Goal: Transaction & Acquisition: Purchase product/service

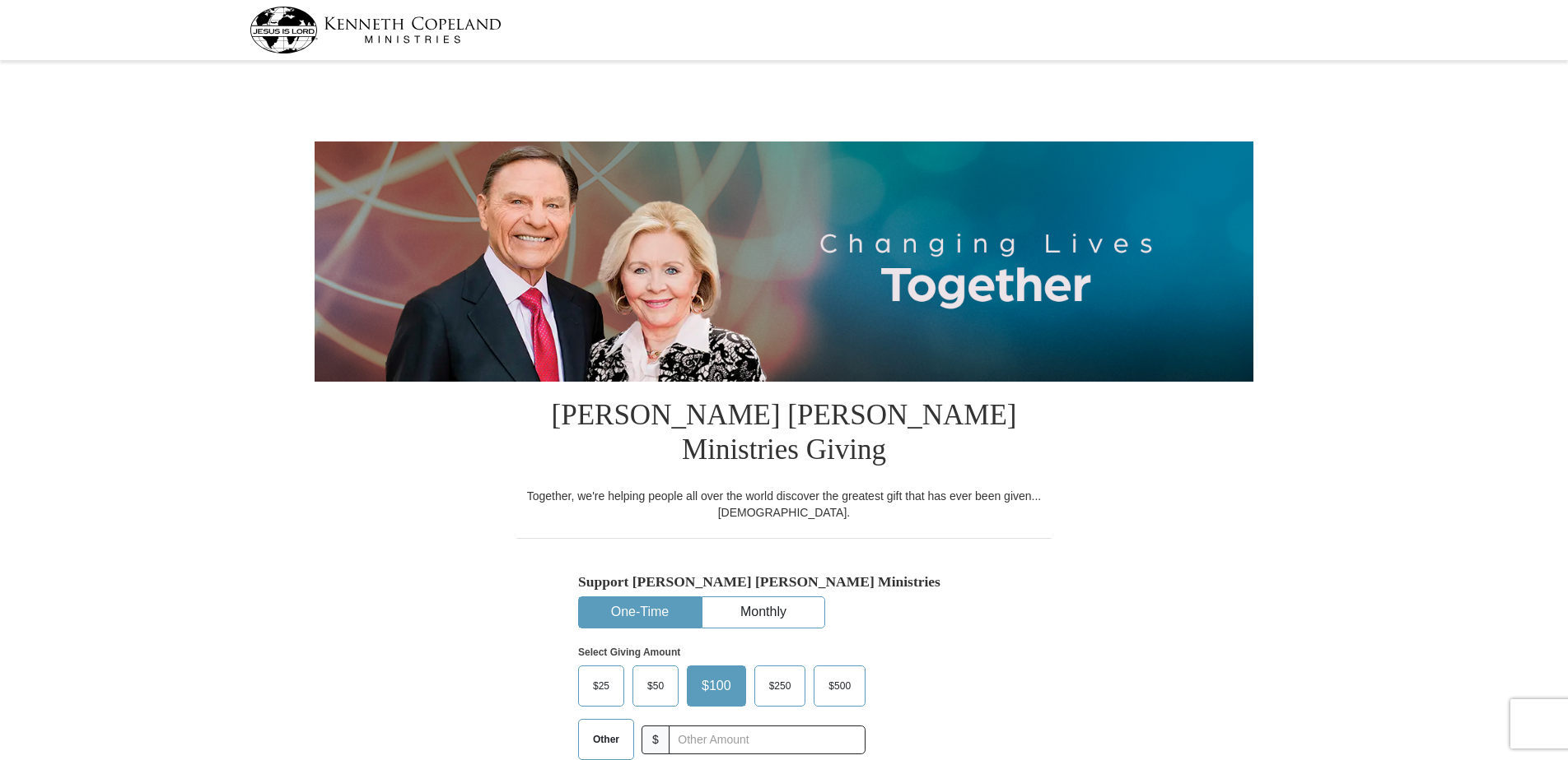
select select "[GEOGRAPHIC_DATA]"
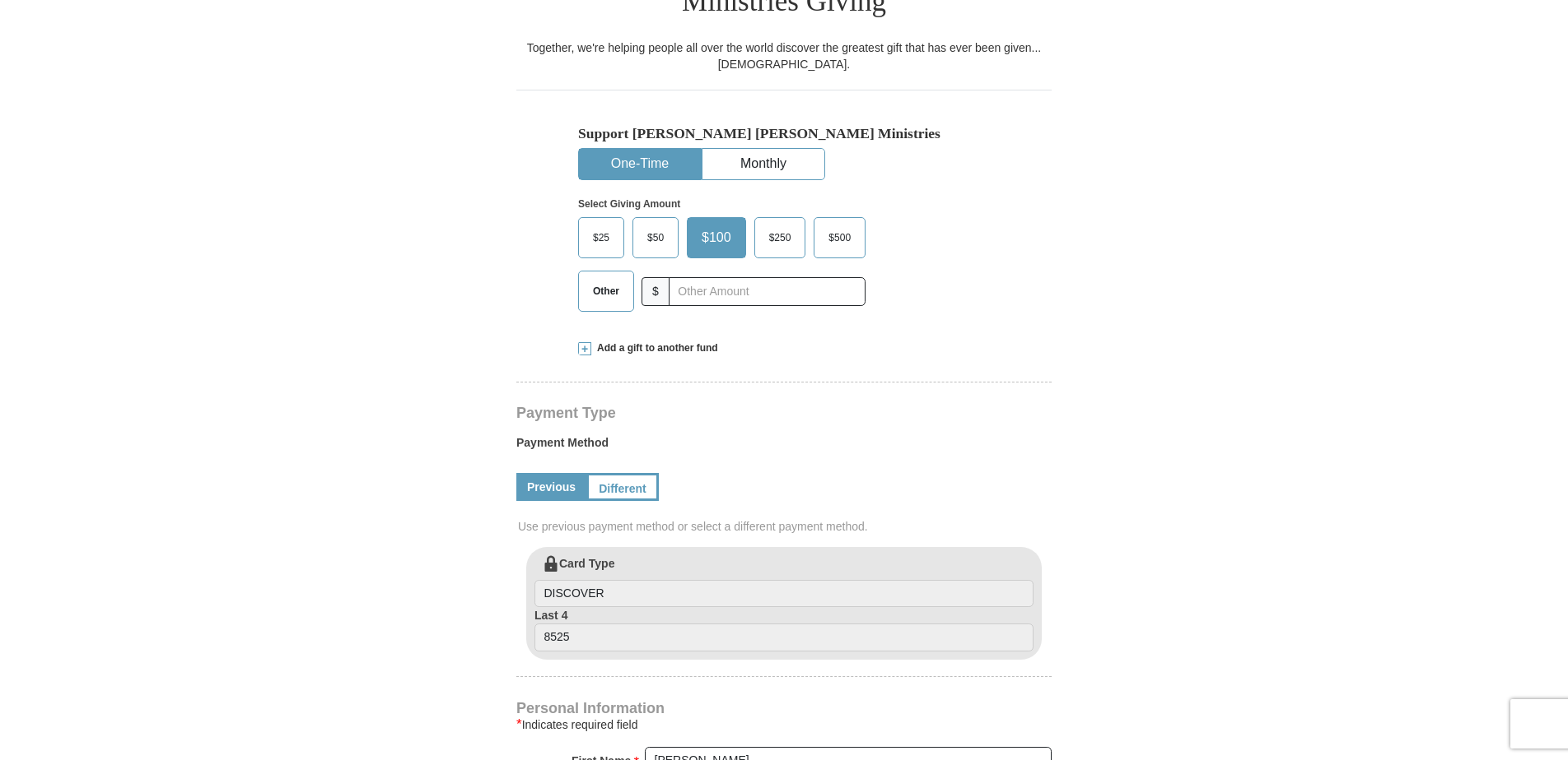
scroll to position [494, 0]
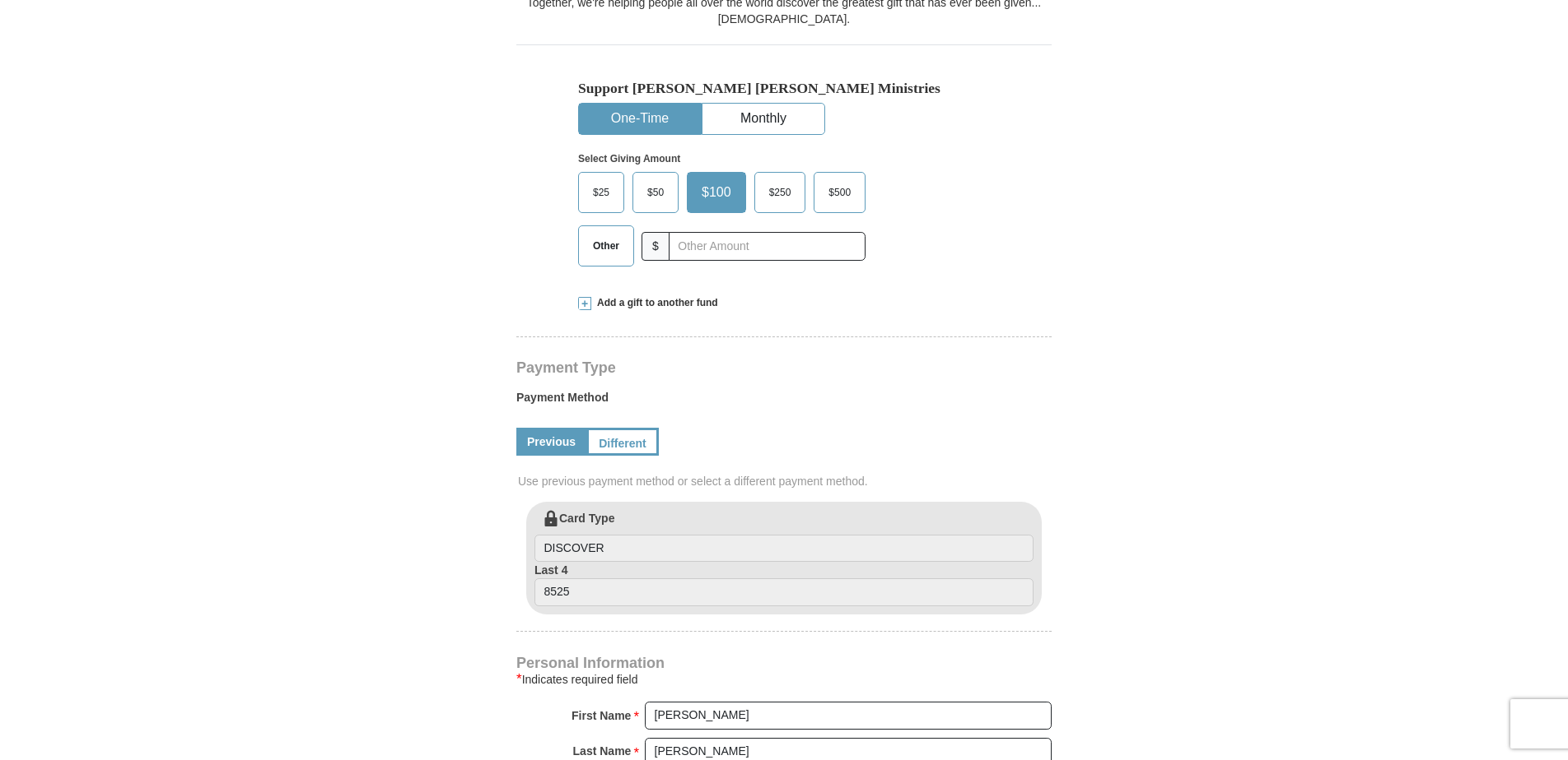
click at [609, 233] on span "Other" at bounding box center [606, 245] width 43 height 24
click at [0, 0] on input "Other" at bounding box center [0, 0] width 0 height 0
drag, startPoint x: 732, startPoint y: 217, endPoint x: 449, endPoint y: 216, distance: 283.0
click at [449, 216] on form "[PERSON_NAME] [PERSON_NAME] Ministries Giving Together, we're helping people al…" at bounding box center [783, 480] width 939 height 1818
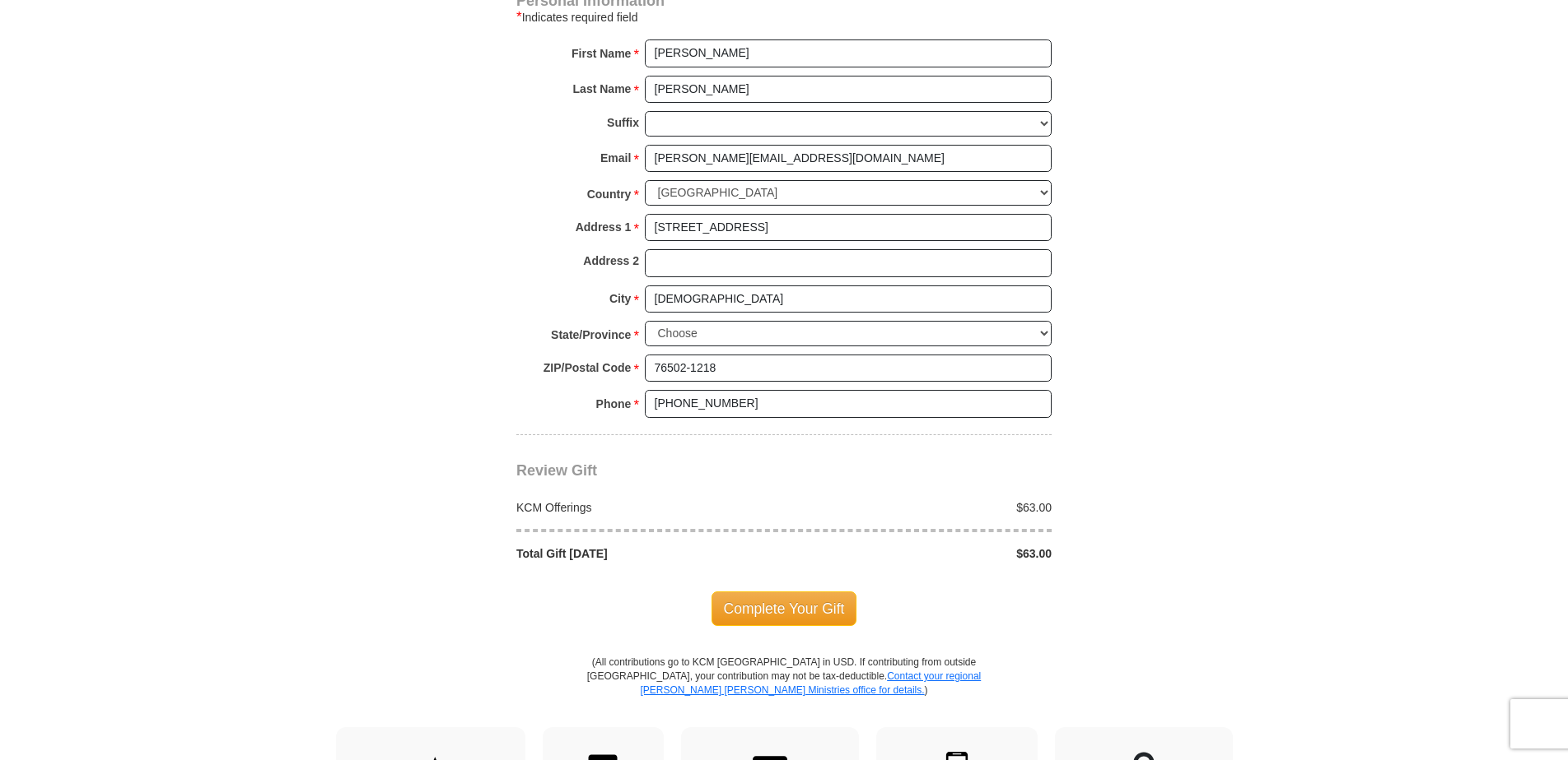
scroll to position [1234, 0]
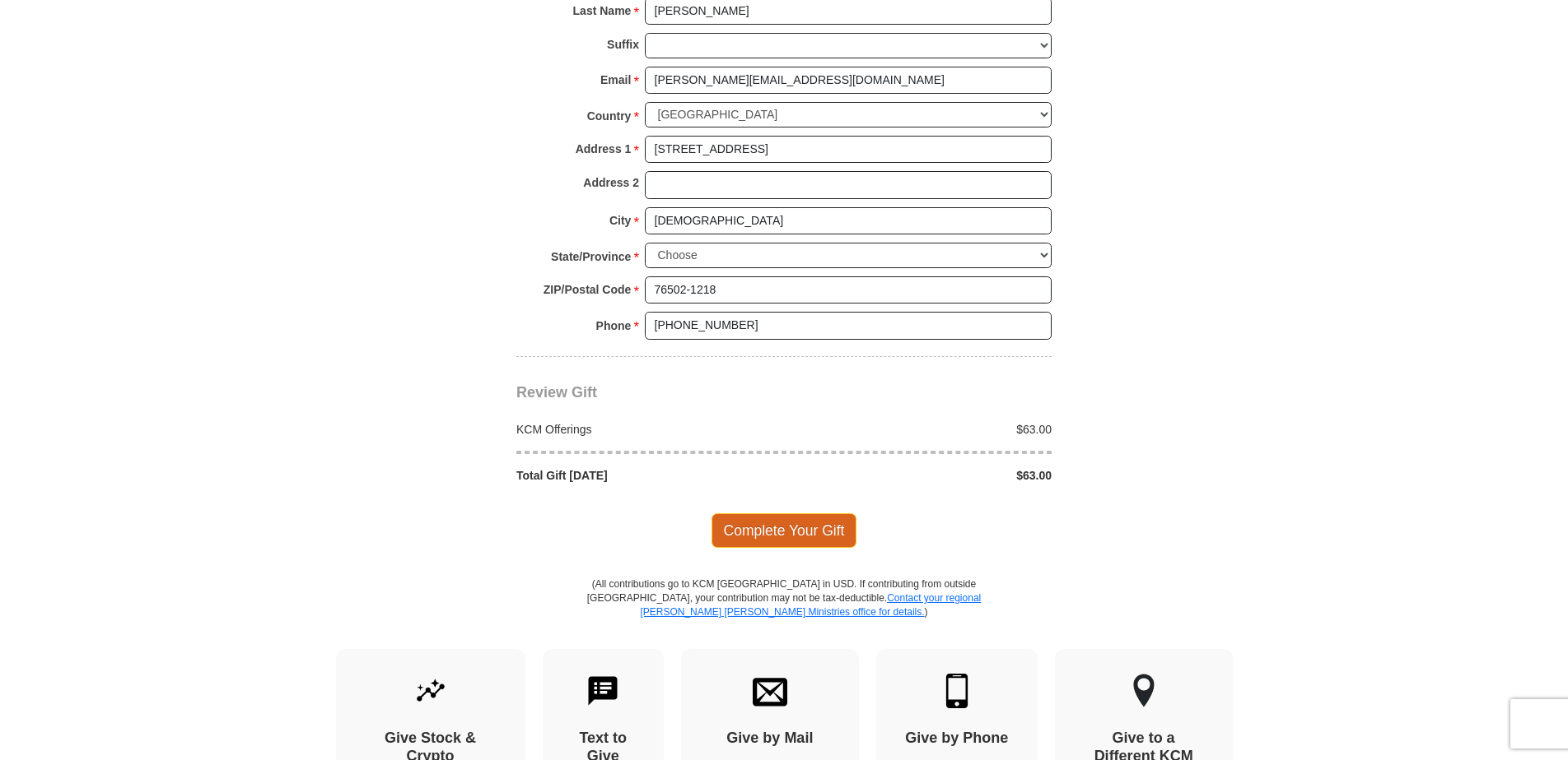
type input "63.00"
click at [767, 514] on span "Complete Your Gift" at bounding box center [784, 531] width 146 height 34
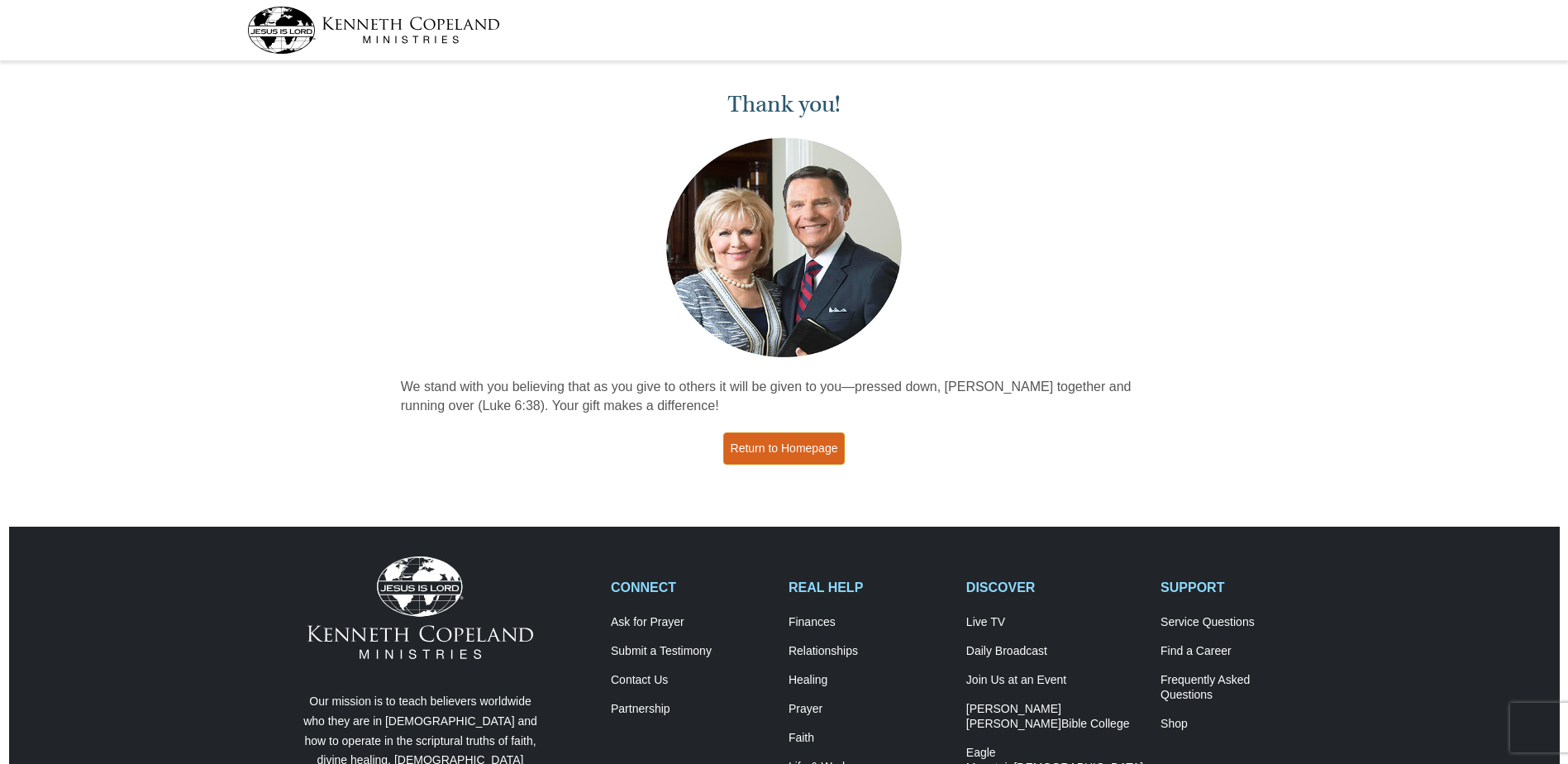
click at [760, 447] on link "Return to Homepage" at bounding box center [784, 448] width 123 height 32
